Goal: Transaction & Acquisition: Purchase product/service

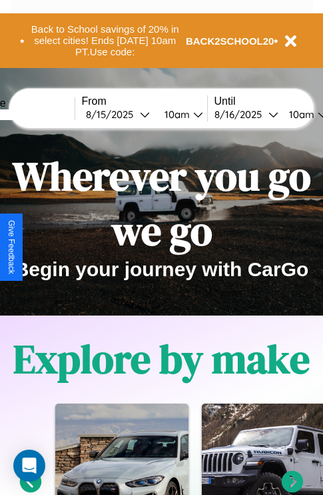
click at [45, 114] on input "text" at bounding box center [25, 114] width 100 height 11
type input "*****"
click at [133, 114] on div "8 / 15 / 2025" at bounding box center [113, 114] width 54 height 13
select select "*"
select select "****"
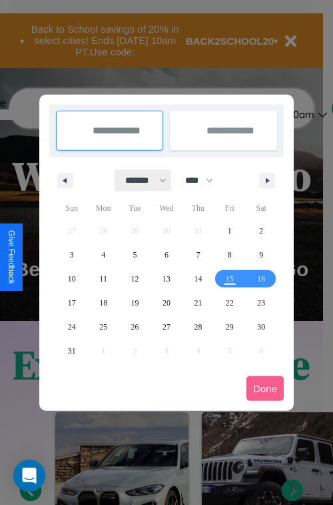
click at [140, 180] on select "******* ******** ***** ***** *** **** **** ****** ********* ******* ******** **…" at bounding box center [143, 180] width 57 height 22
select select "*"
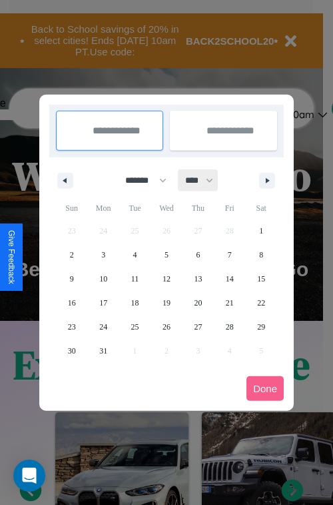
click at [205, 180] on select "**** **** **** **** **** **** **** **** **** **** **** **** **** **** **** ****…" at bounding box center [199, 180] width 40 height 22
select select "****"
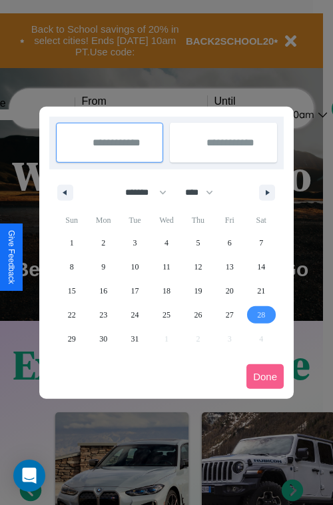
click at [261, 314] on span "28" at bounding box center [261, 315] width 8 height 24
type input "**********"
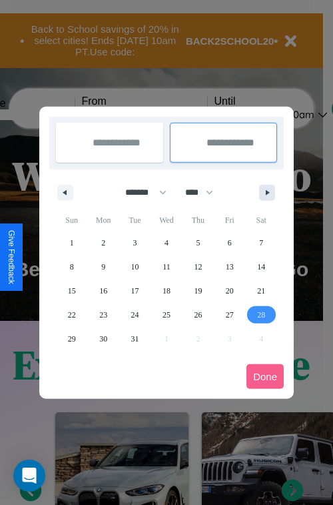
click at [267, 192] on icon "button" at bounding box center [270, 192] width 7 height 5
select select "*"
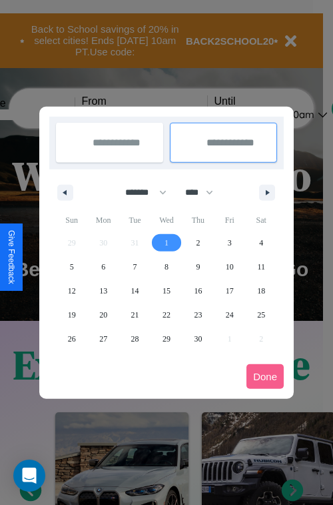
click at [166, 242] on span "1" at bounding box center [167, 243] width 4 height 24
type input "**********"
select select "*"
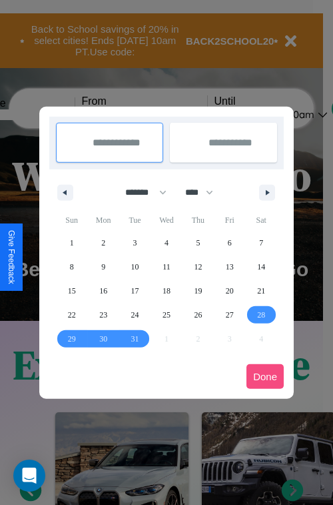
click at [265, 376] on button "Done" at bounding box center [265, 376] width 37 height 25
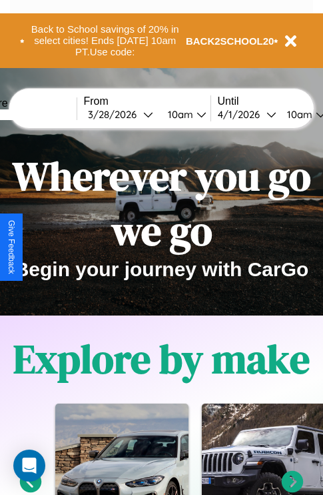
scroll to position [0, 47]
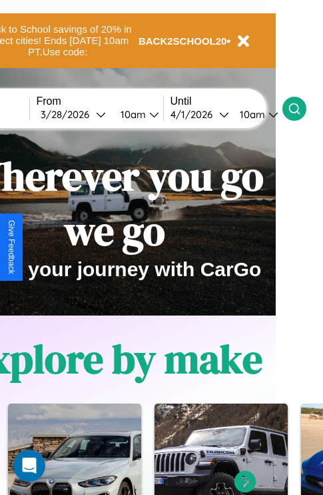
click at [301, 108] on icon at bounding box center [294, 108] width 13 height 13
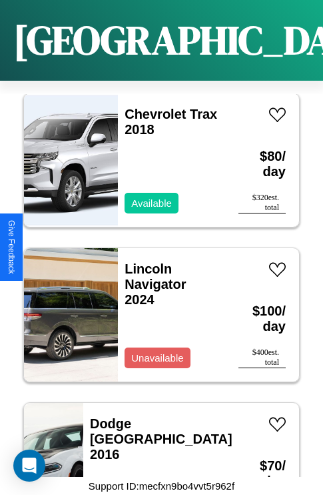
scroll to position [8715, 0]
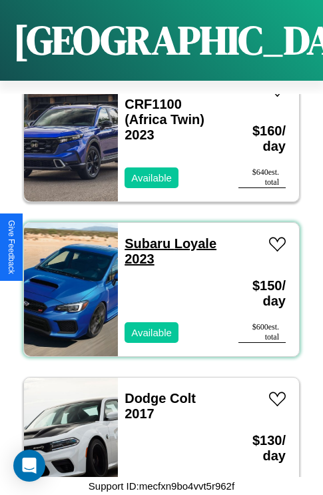
click at [143, 236] on link "Subaru Loyale 2023" at bounding box center [171, 251] width 92 height 30
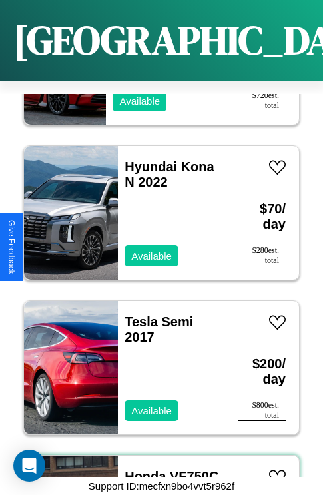
scroll to position [45, 0]
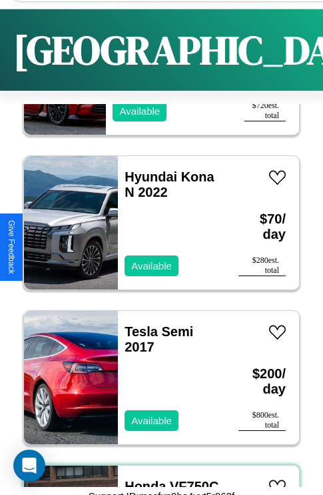
click at [157, 480] on link "Honda VF750C (MAGNA) 2014" at bounding box center [172, 494] width 94 height 30
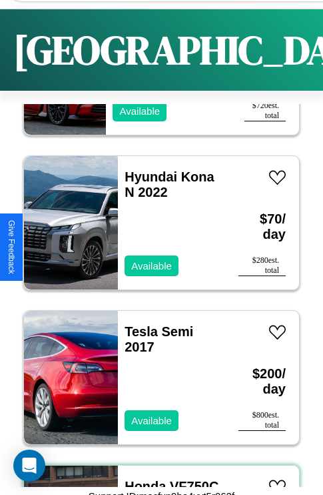
click at [157, 480] on link "Honda VF750C (MAGNA) 2014" at bounding box center [172, 494] width 94 height 30
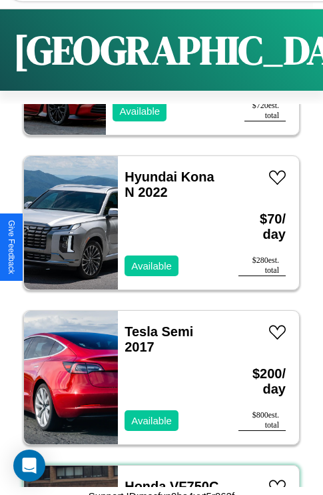
click at [157, 480] on link "Honda VF750C (MAGNA) 2014" at bounding box center [172, 494] width 94 height 30
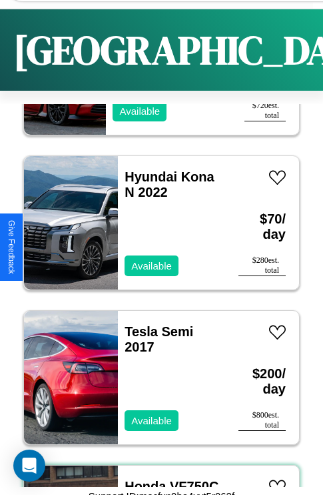
click at [157, 480] on link "Honda VF750C (MAGNA) 2014" at bounding box center [172, 494] width 94 height 30
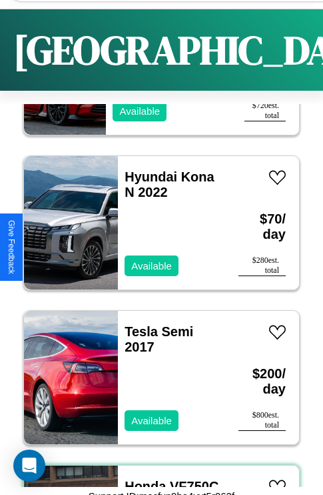
click at [157, 480] on link "Honda VF750C (MAGNA) 2014" at bounding box center [172, 494] width 94 height 30
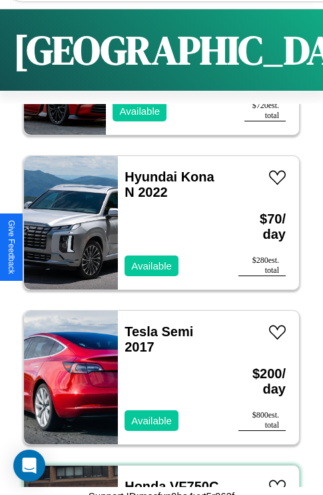
click at [141, 486] on link "Honda VF750C (MAGNA) 2014" at bounding box center [172, 494] width 94 height 30
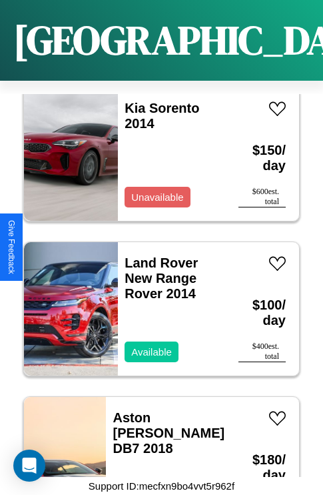
scroll to position [205, 0]
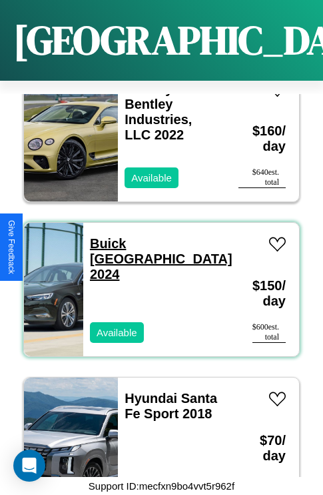
click at [139, 236] on link "Buick Somerset 2024" at bounding box center [161, 258] width 143 height 45
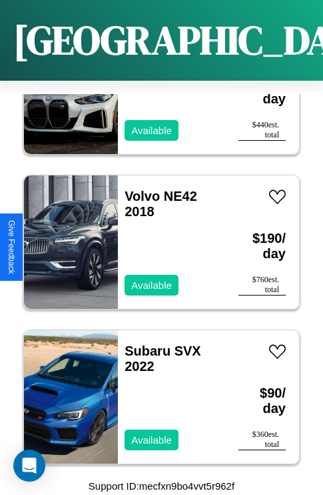
scroll to position [2835, 0]
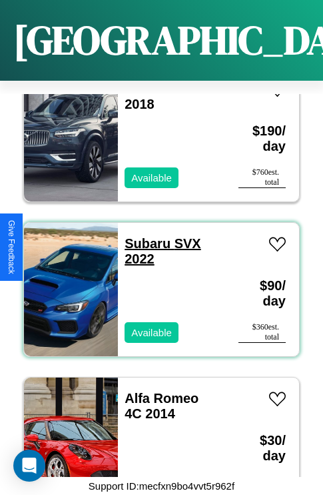
click at [143, 236] on link "Subaru SVX 2022" at bounding box center [163, 251] width 77 height 30
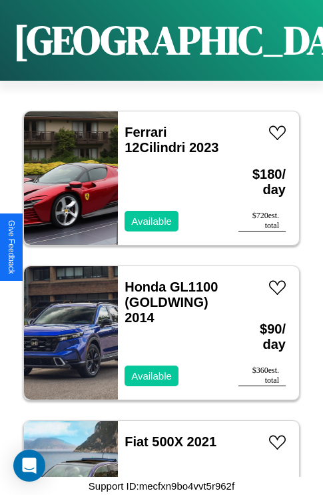
scroll to position [10158, 0]
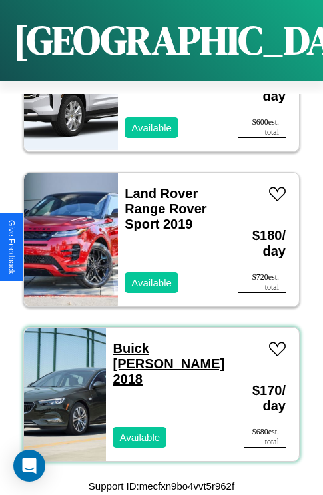
click at [139, 341] on link "Buick Cascada 2018" at bounding box center [169, 363] width 112 height 45
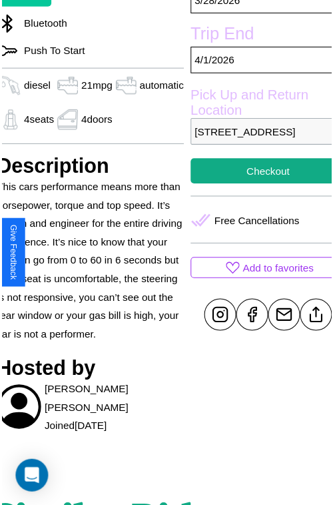
scroll to position [416, 59]
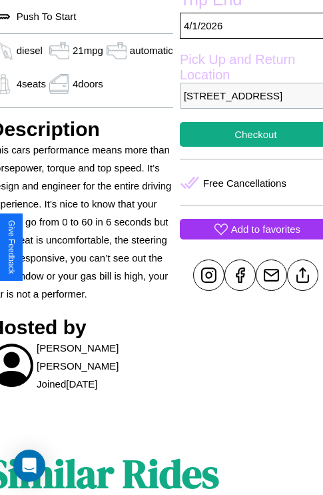
click at [247, 238] on p "Add to favorites" at bounding box center [265, 229] width 69 height 18
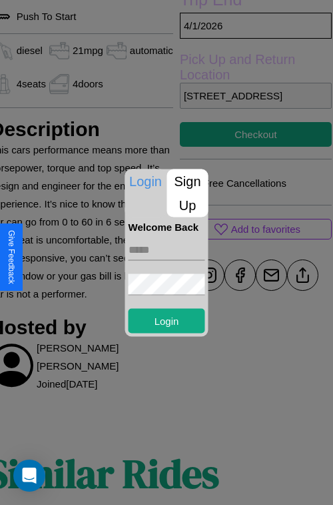
click at [187, 193] on p "Sign Up" at bounding box center [187, 193] width 41 height 48
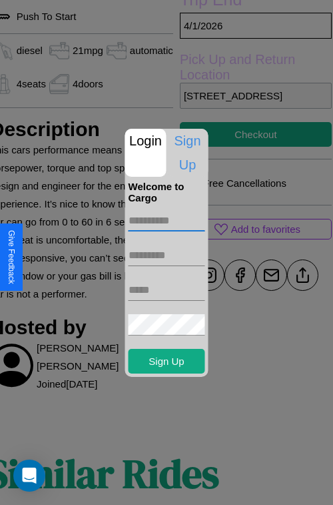
click at [167, 220] on input "text" at bounding box center [167, 220] width 77 height 21
type input "*****"
click at [167, 255] on input "text" at bounding box center [167, 255] width 77 height 21
type input "******"
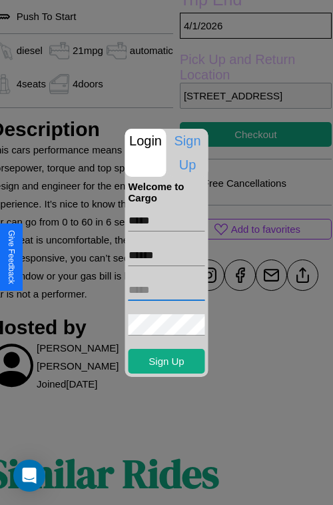
click at [167, 289] on input "text" at bounding box center [167, 289] width 77 height 21
type input "**********"
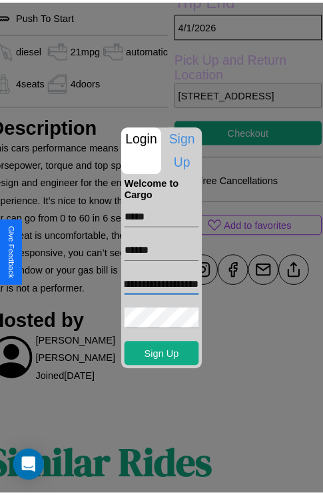
scroll to position [0, 0]
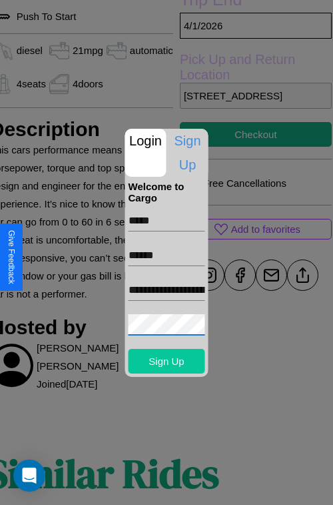
click at [167, 361] on button "Sign Up" at bounding box center [167, 361] width 77 height 25
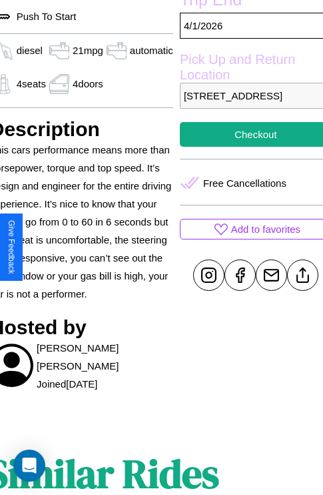
scroll to position [399, 49]
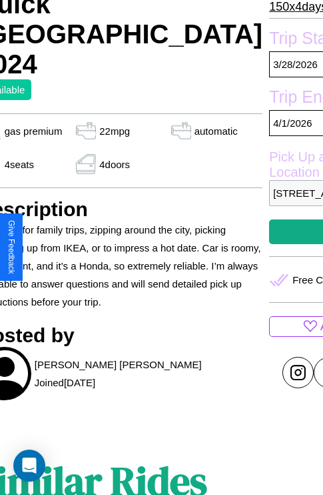
scroll to position [331, 71]
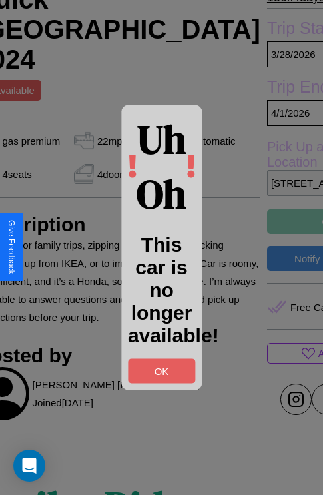
scroll to position [334, 71]
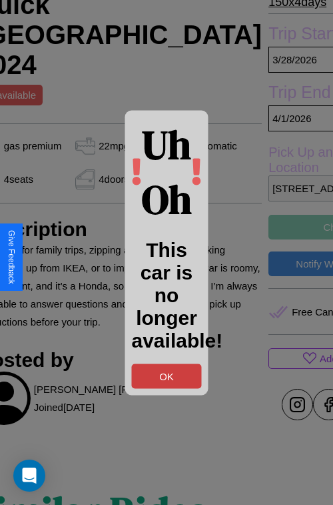
click at [167, 376] on button "OK" at bounding box center [167, 375] width 70 height 25
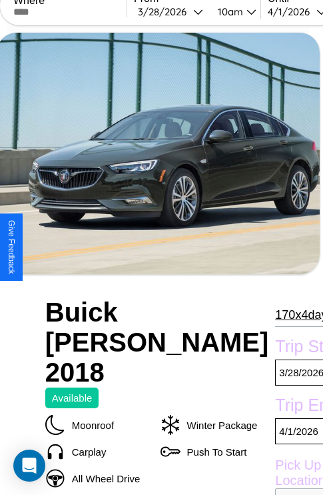
scroll to position [331, 56]
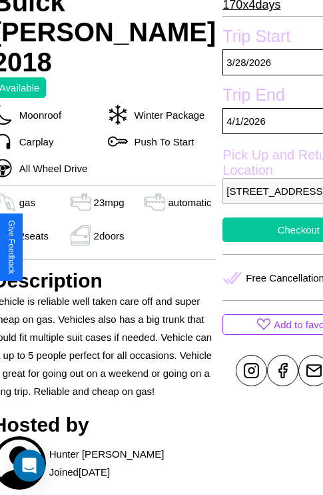
click at [247, 242] on button "Checkout" at bounding box center [299, 229] width 152 height 25
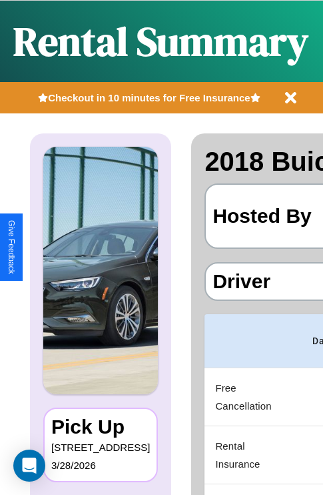
scroll to position [0, 252]
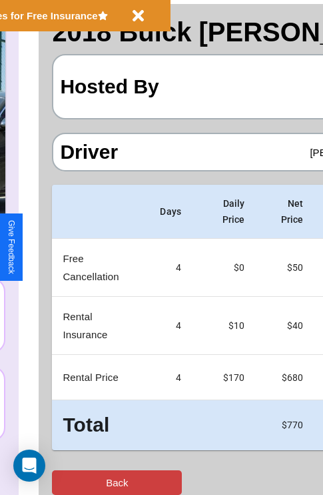
click at [65, 482] on button "Back" at bounding box center [117, 482] width 130 height 25
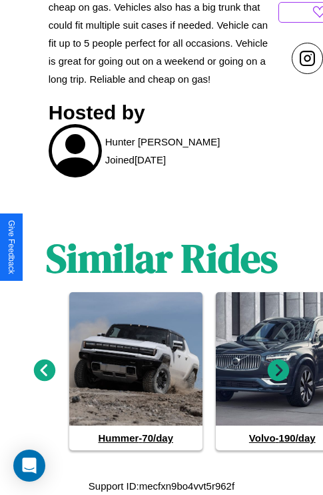
scroll to position [733, 0]
click at [44, 371] on icon at bounding box center [45, 370] width 22 height 22
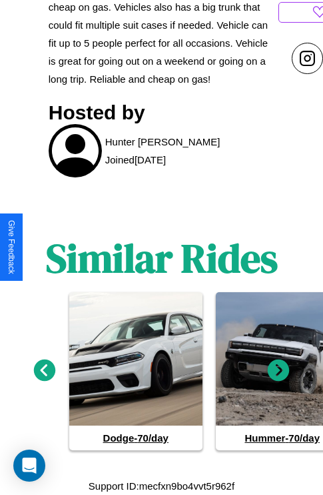
click at [279, 371] on icon at bounding box center [279, 370] width 22 height 22
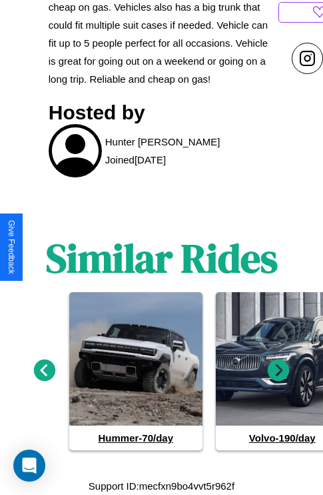
click at [279, 371] on icon at bounding box center [279, 370] width 22 height 22
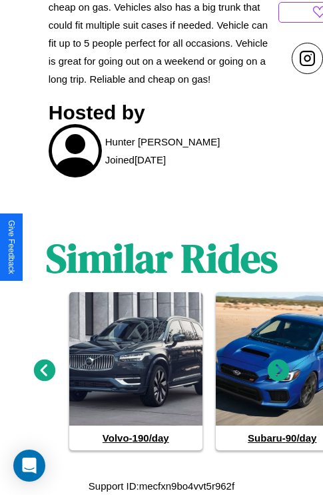
click at [279, 371] on icon at bounding box center [279, 370] width 22 height 22
